Goal: Task Accomplishment & Management: Manage account settings

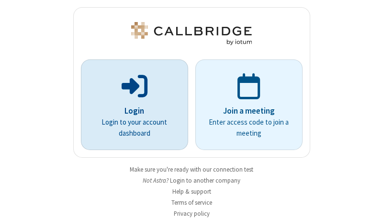
click at [131, 111] on p "Login" at bounding box center [134, 111] width 80 height 12
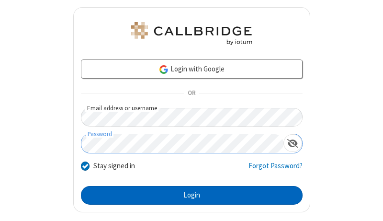
click at [188, 195] on button "Login" at bounding box center [192, 195] width 222 height 19
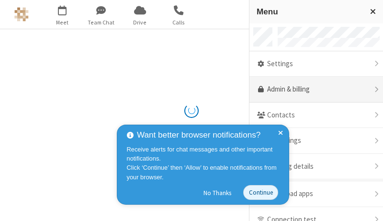
click at [313, 90] on link "Admin & billing" at bounding box center [316, 90] width 134 height 26
